Goal: Information Seeking & Learning: Learn about a topic

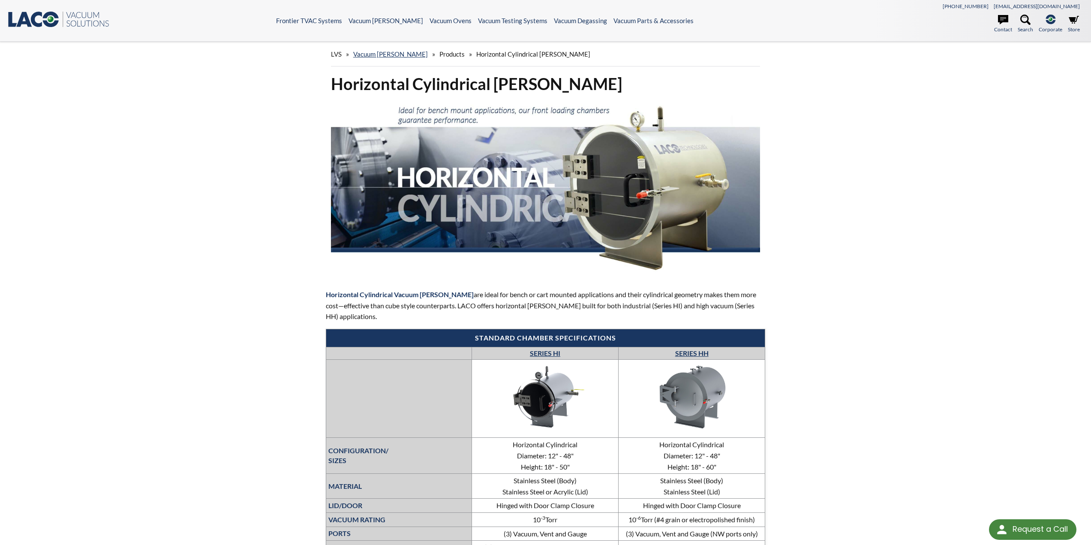
click at [386, 47] on div "LVS » Vacuum Chambers » Products » Horizontal Cylindrical Chambers" at bounding box center [545, 54] width 429 height 24
click at [386, 50] on link "Vacuum Chambers" at bounding box center [390, 54] width 75 height 8
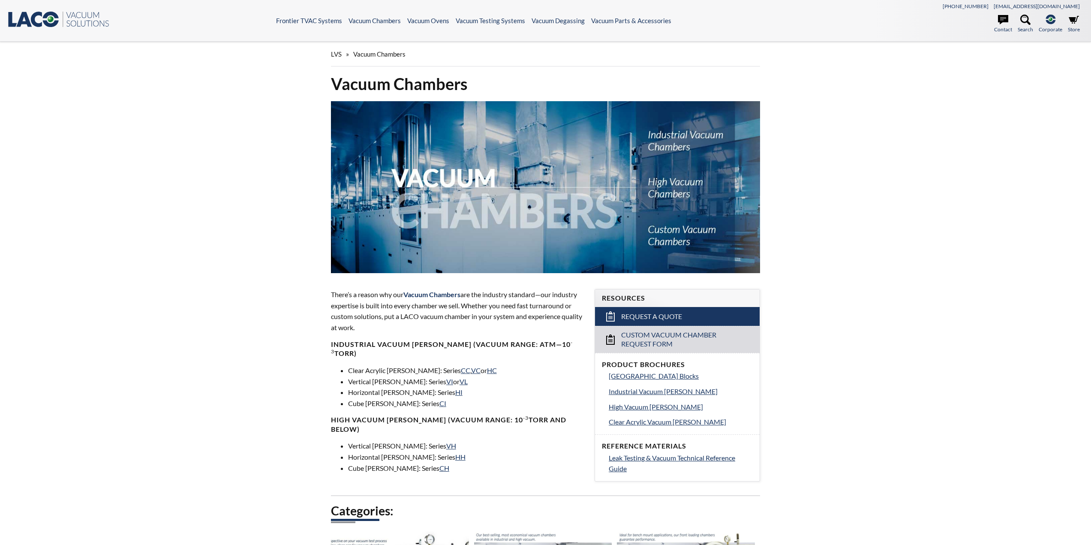
select select "Language Translate Widget"
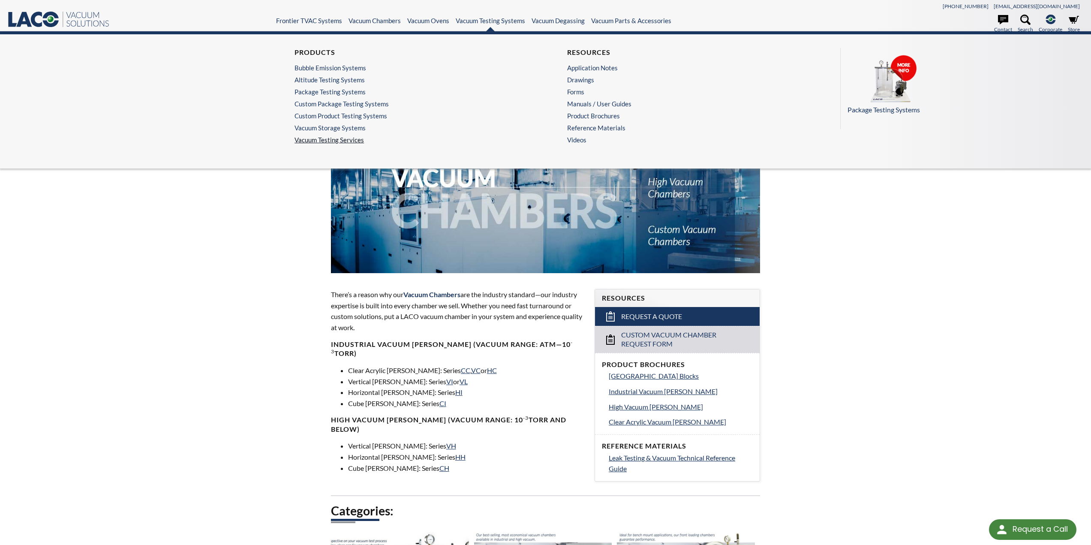
click at [331, 142] on link "Vacuum Testing Services" at bounding box center [408, 140] width 229 height 8
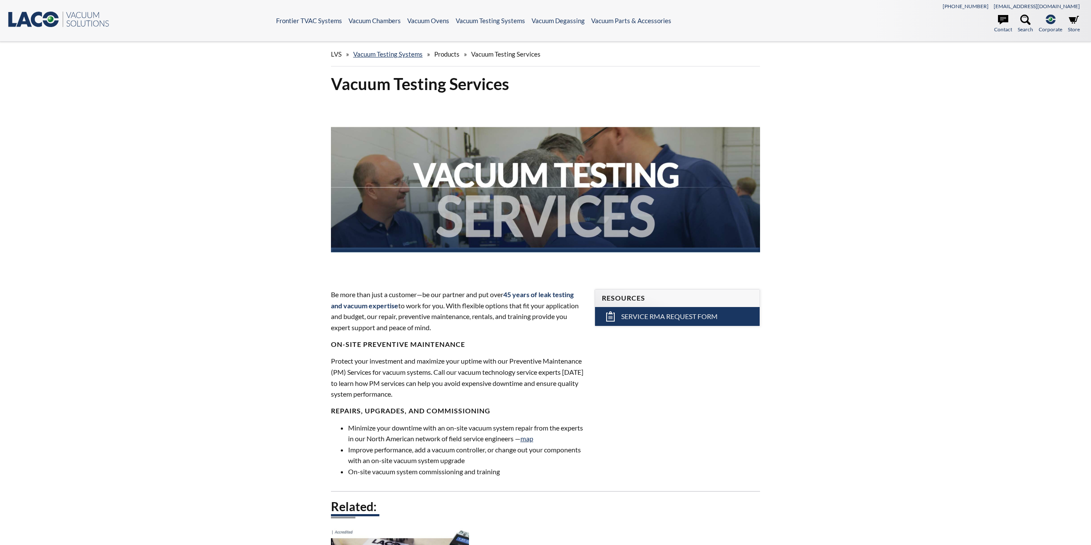
select select "Language Translate Widget"
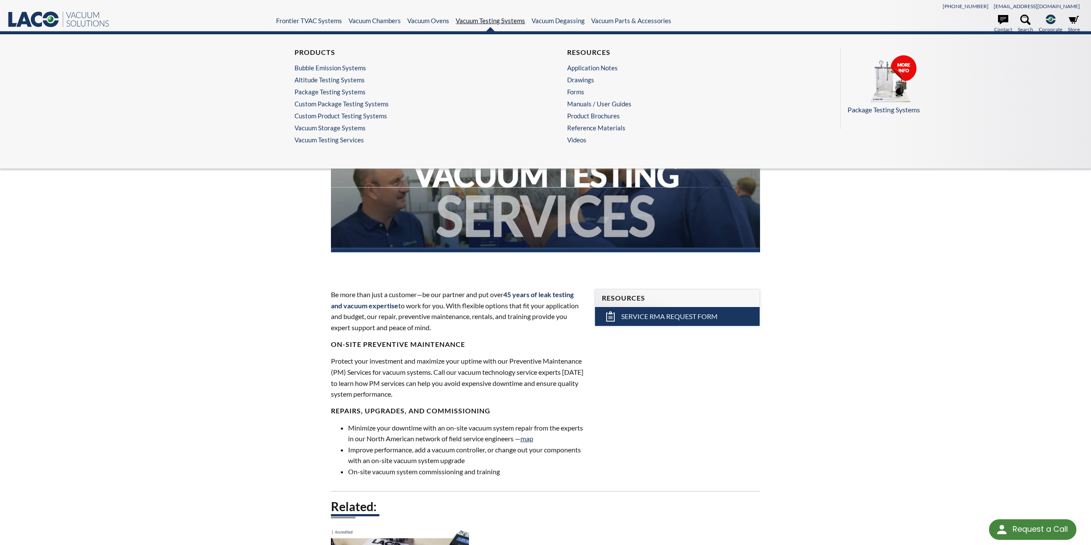
click at [483, 18] on link "Vacuum Testing Systems" at bounding box center [490, 21] width 69 height 8
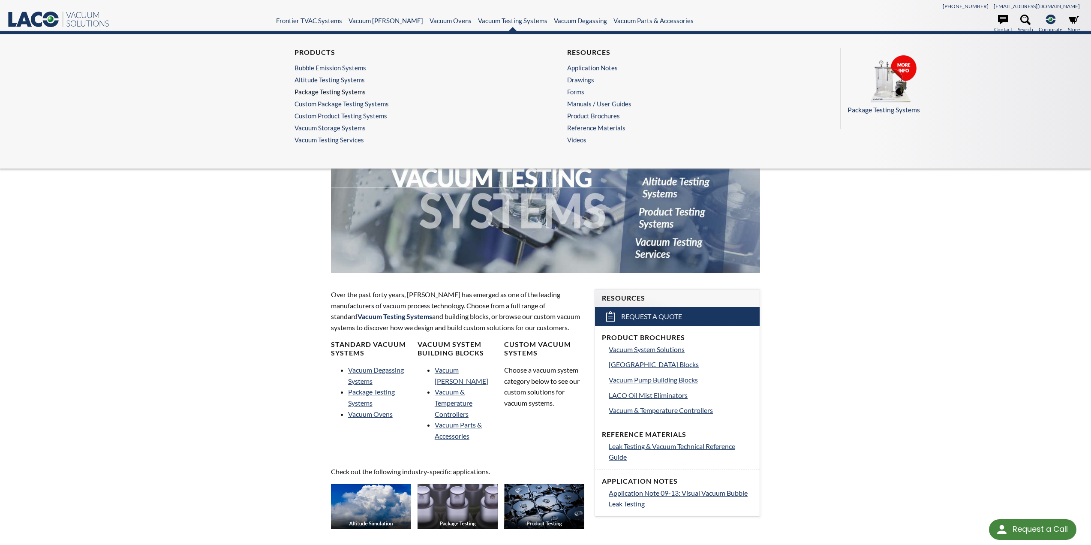
click at [330, 90] on link "Package Testing Systems" at bounding box center [406, 92] width 225 height 8
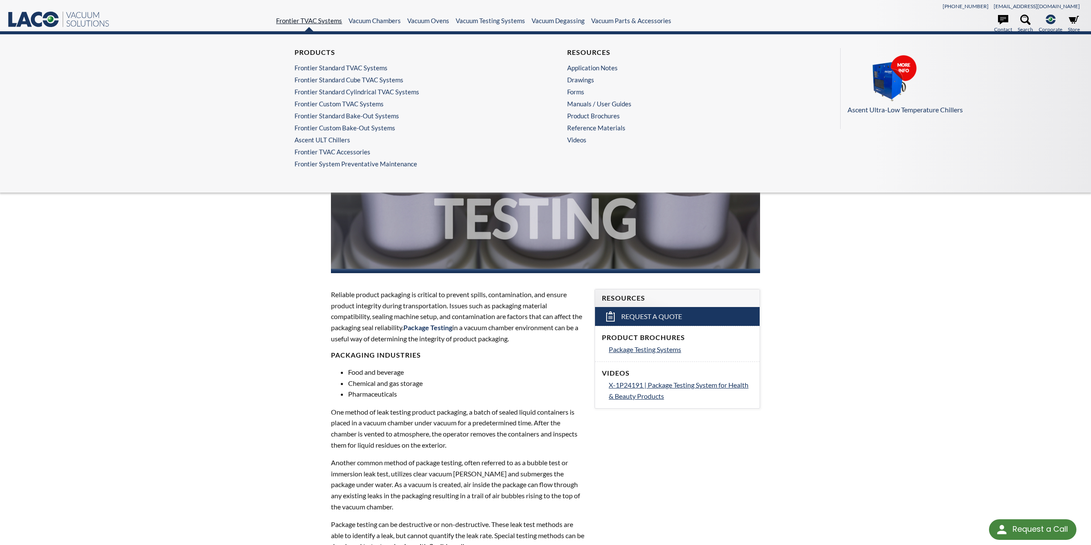
click at [316, 20] on link "Frontier TVAC Systems" at bounding box center [309, 21] width 66 height 8
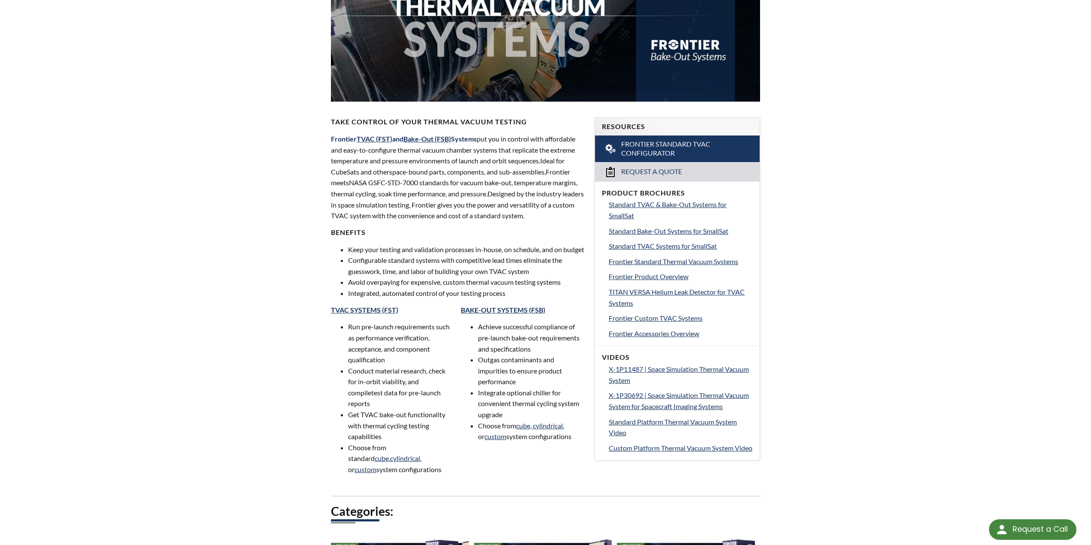
scroll to position [257, 0]
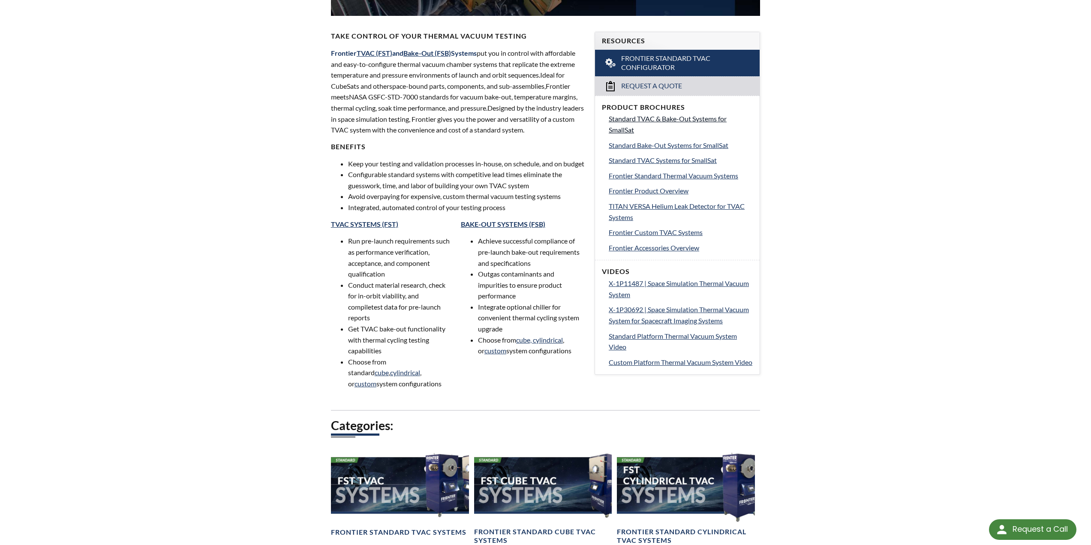
click at [619, 131] on span "Standard TVAC & Bake-Out Systems for SmallSat" at bounding box center [668, 123] width 118 height 19
click at [690, 145] on span "Standard Bake-Out Systems for SmallSat" at bounding box center [669, 145] width 120 height 8
click at [675, 164] on span "Standard TVAC Systems for SmallSat" at bounding box center [663, 160] width 108 height 8
click at [662, 231] on span "Frontier Custom TVAC Systems" at bounding box center [656, 232] width 94 height 8
click at [675, 232] on span "Frontier Custom TVAC Systems" at bounding box center [656, 232] width 94 height 8
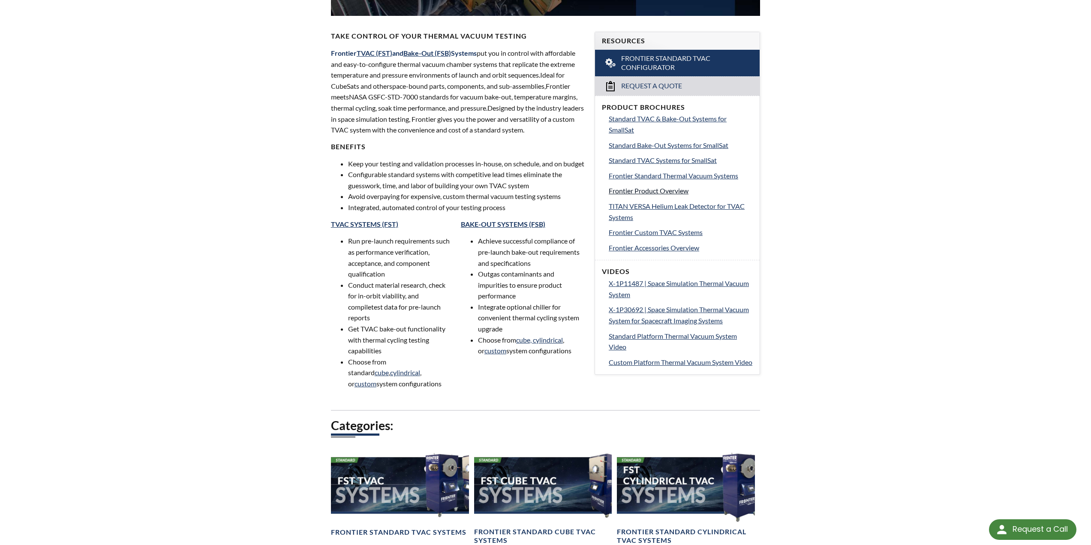
click at [678, 191] on span "Frontier Product Overview" at bounding box center [649, 190] width 80 height 8
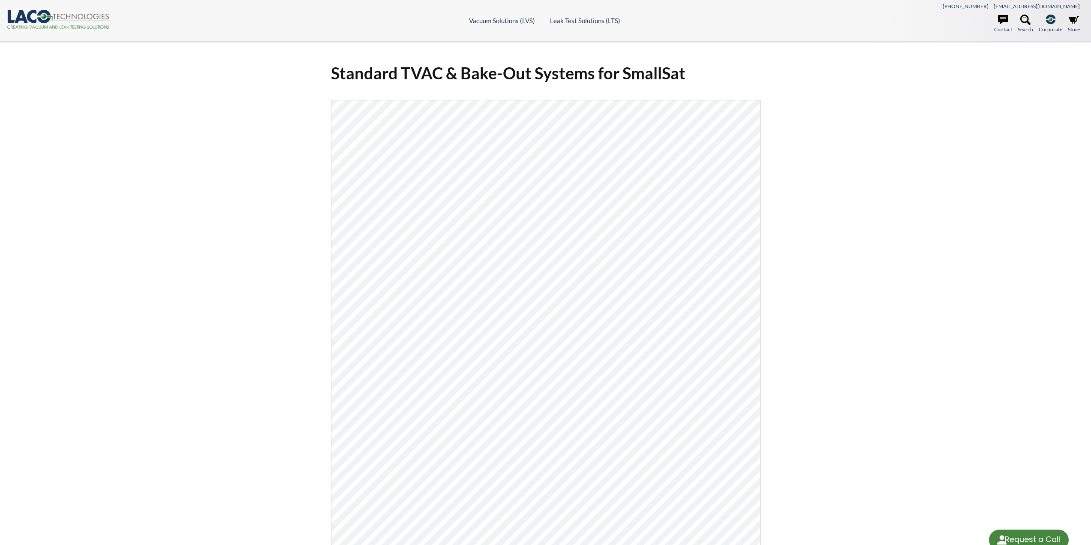
select select "Language Translate Widget"
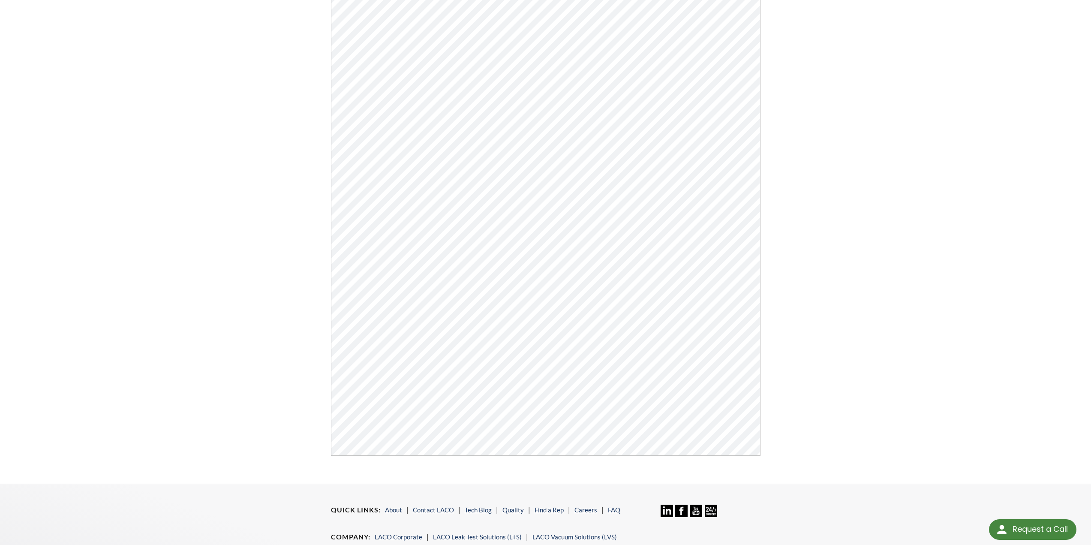
scroll to position [171, 0]
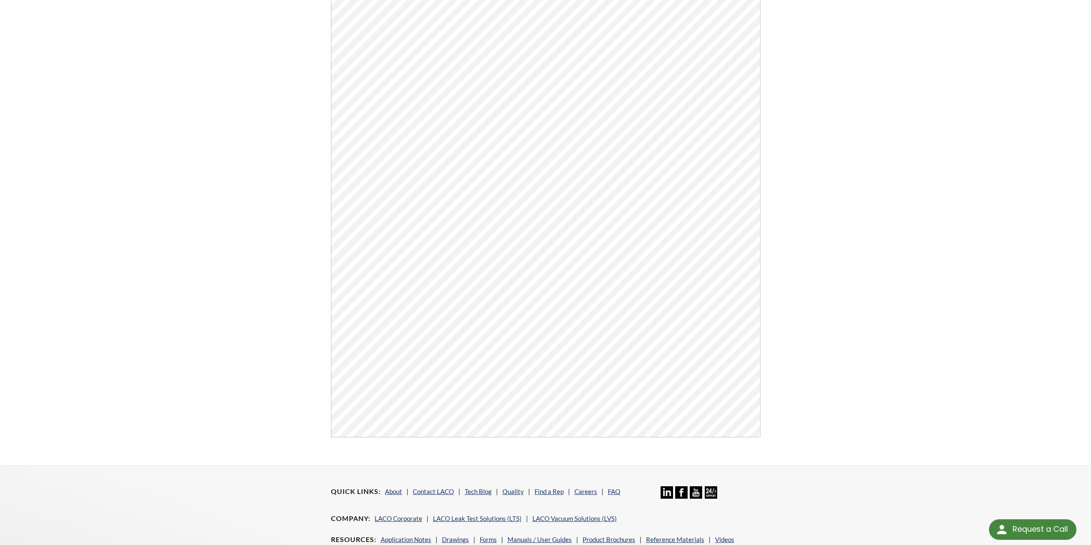
scroll to position [214, 0]
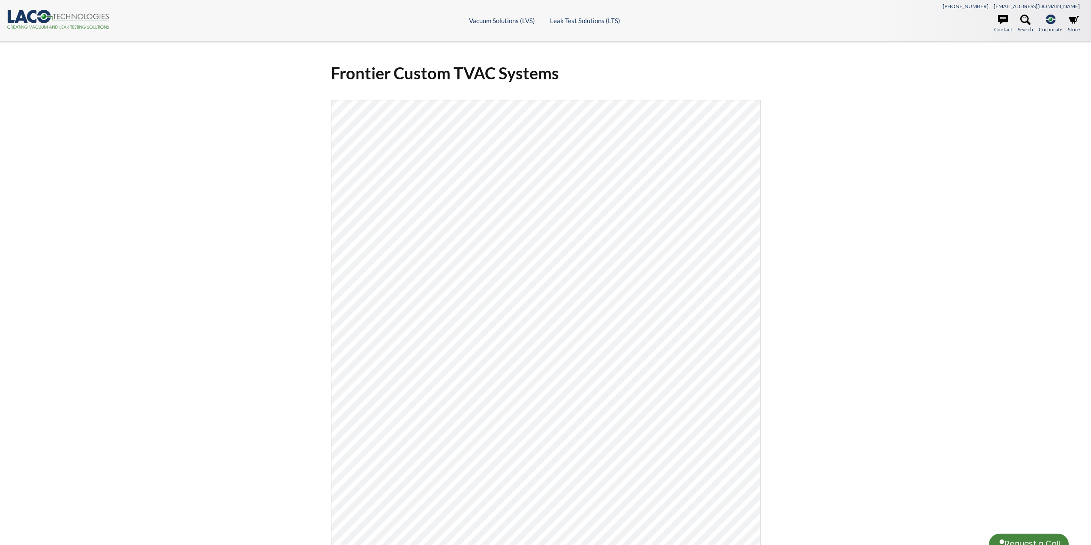
select select "Language Translate Widget"
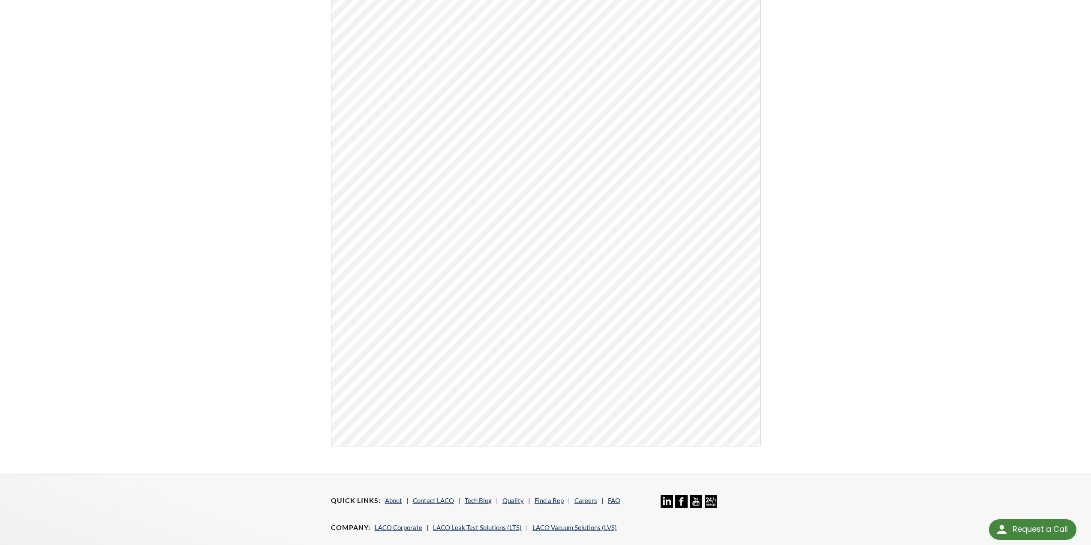
scroll to position [214, 0]
